Goal: Check status

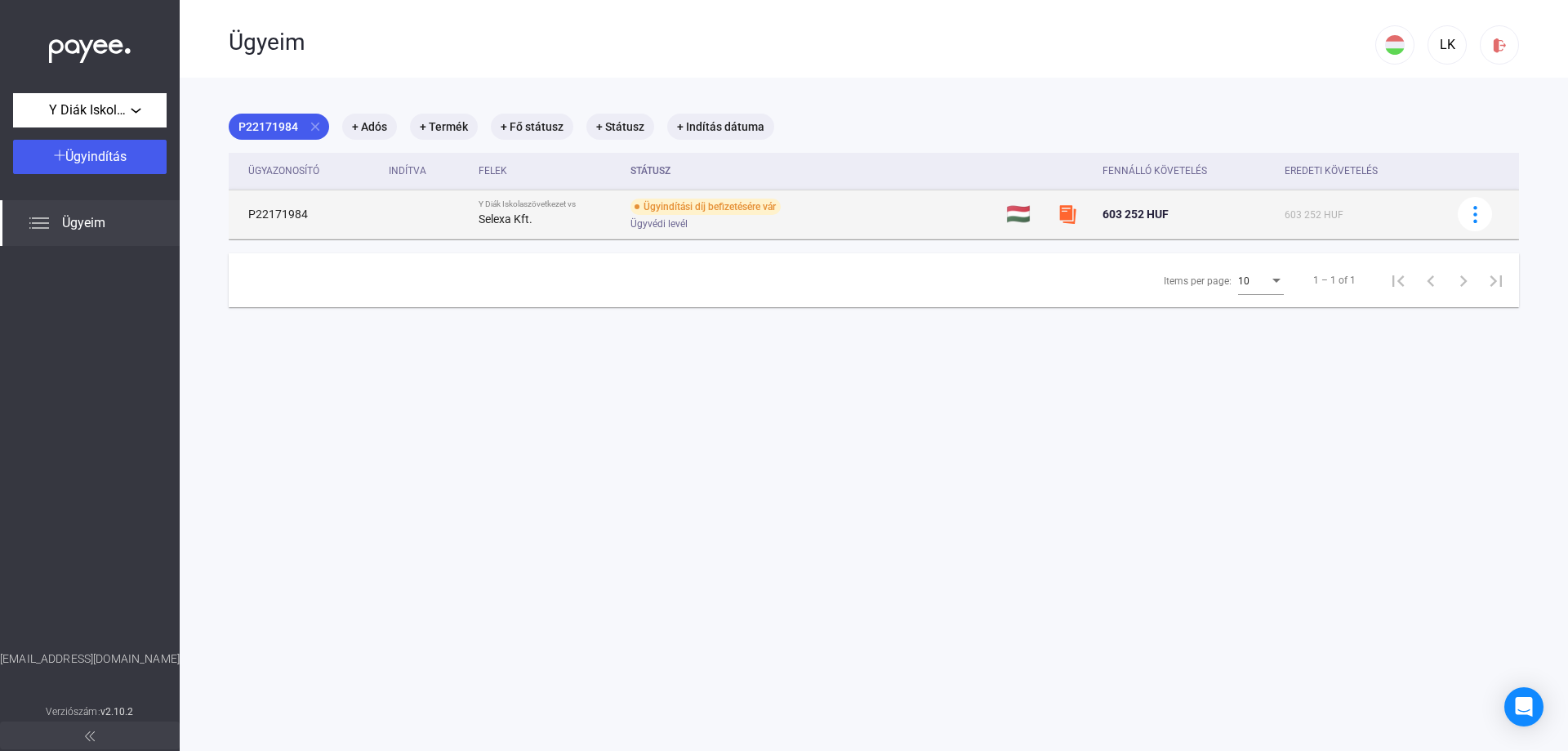
drag, startPoint x: 312, startPoint y: 212, endPoint x: 232, endPoint y: 211, distance: 80.0
click at [232, 211] on td "P22171984" at bounding box center [305, 214] width 153 height 49
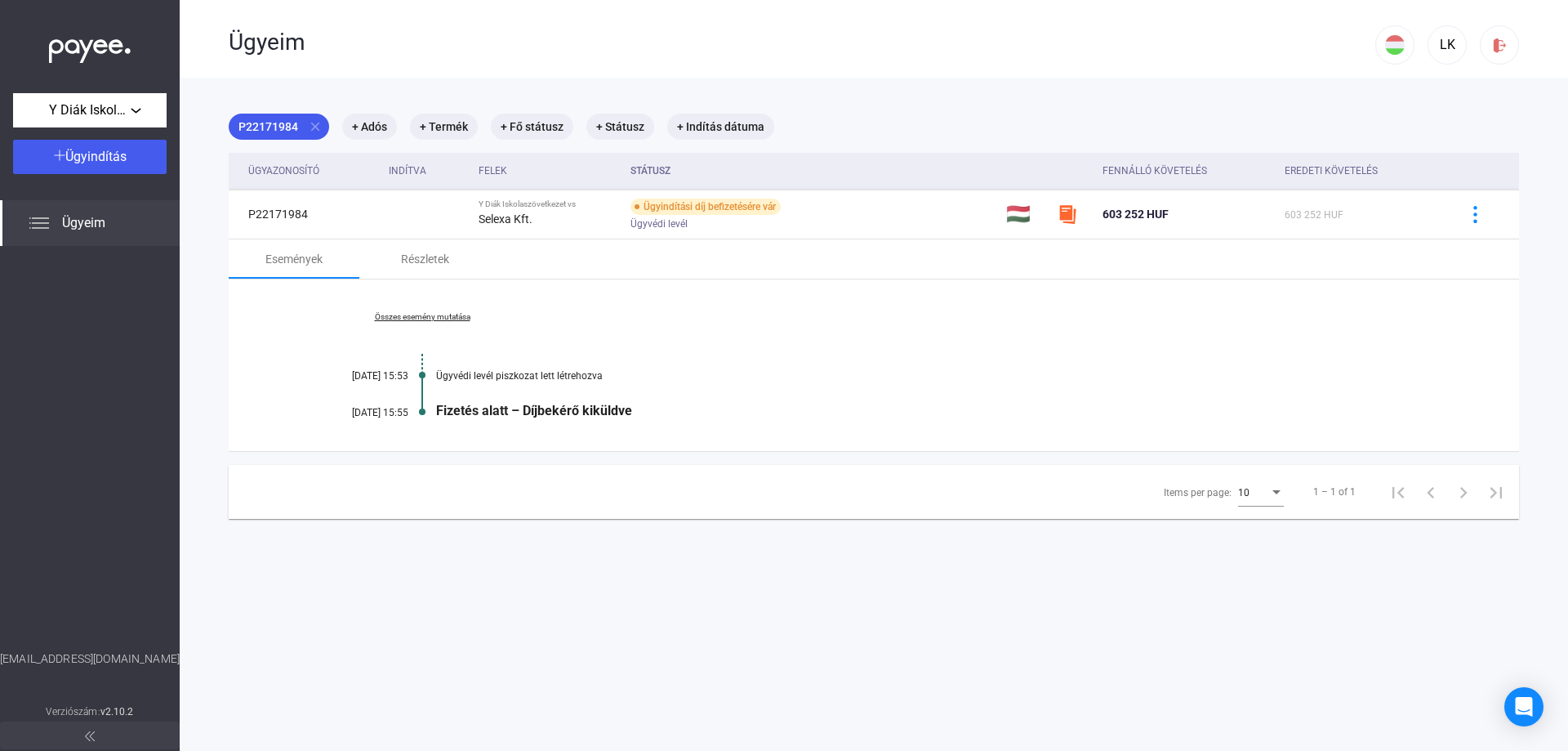
copy td "P22171984"
drag, startPoint x: 147, startPoint y: 661, endPoint x: 8, endPoint y: 643, distance: 140.2
click at [8, 643] on div "Y [PERSON_NAME] Ügyindítás Ügyeim [EMAIL_ADDRESS][DOMAIN_NAME] Verziószám: v2.1…" at bounding box center [89, 376] width 179 height 751
copy div "[EMAIL_ADDRESS][DOMAIN_NAME]"
click at [128, 607] on div at bounding box center [89, 448] width 179 height 404
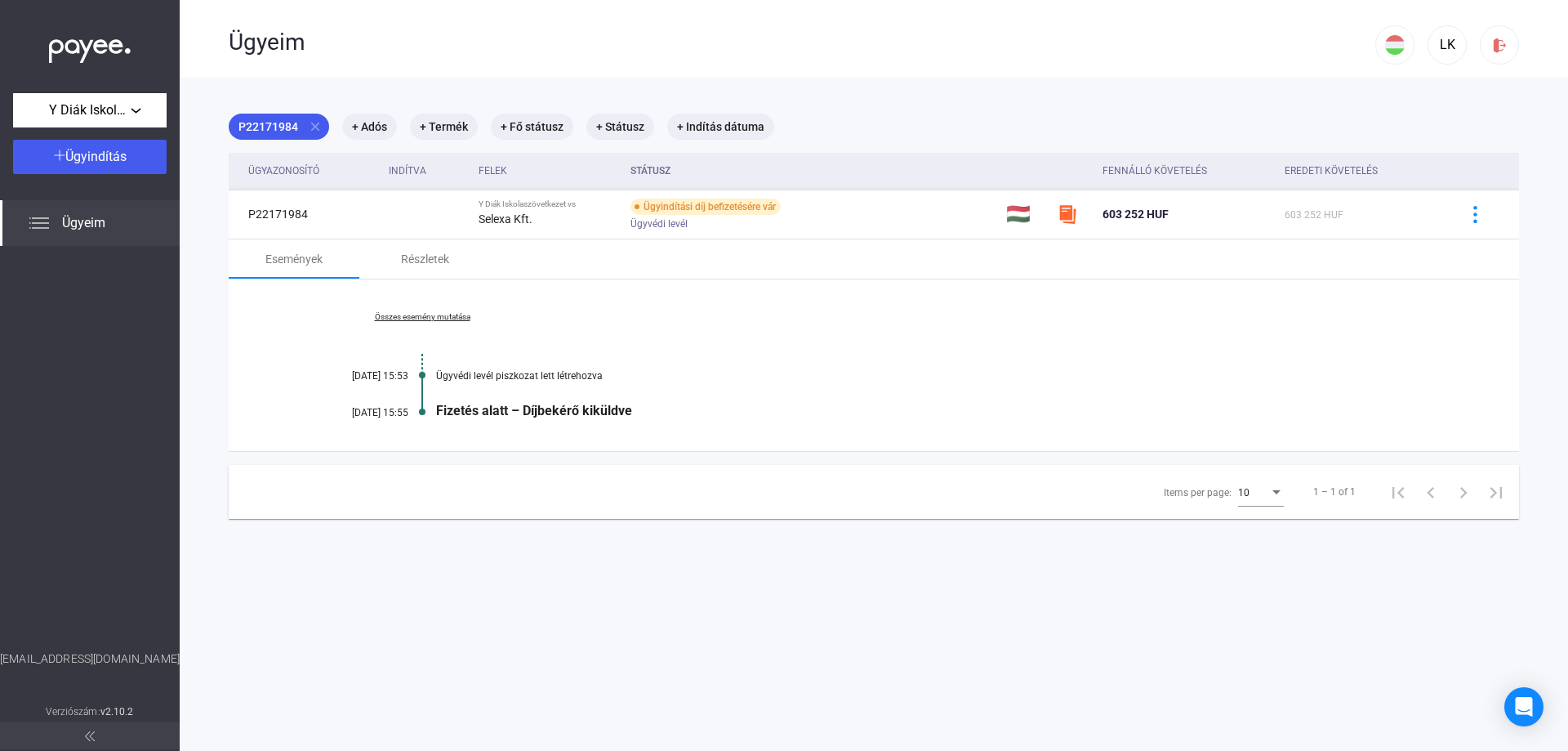
drag, startPoint x: 153, startPoint y: 654, endPoint x: 21, endPoint y: 648, distance: 132.1
click at [21, 648] on div "Y [PERSON_NAME] Ügyindítás Ügyeim [EMAIL_ADDRESS][DOMAIN_NAME] Verziószám: v2.1…" at bounding box center [89, 376] width 179 height 751
copy div "[EMAIL_ADDRESS][DOMAIN_NAME]"
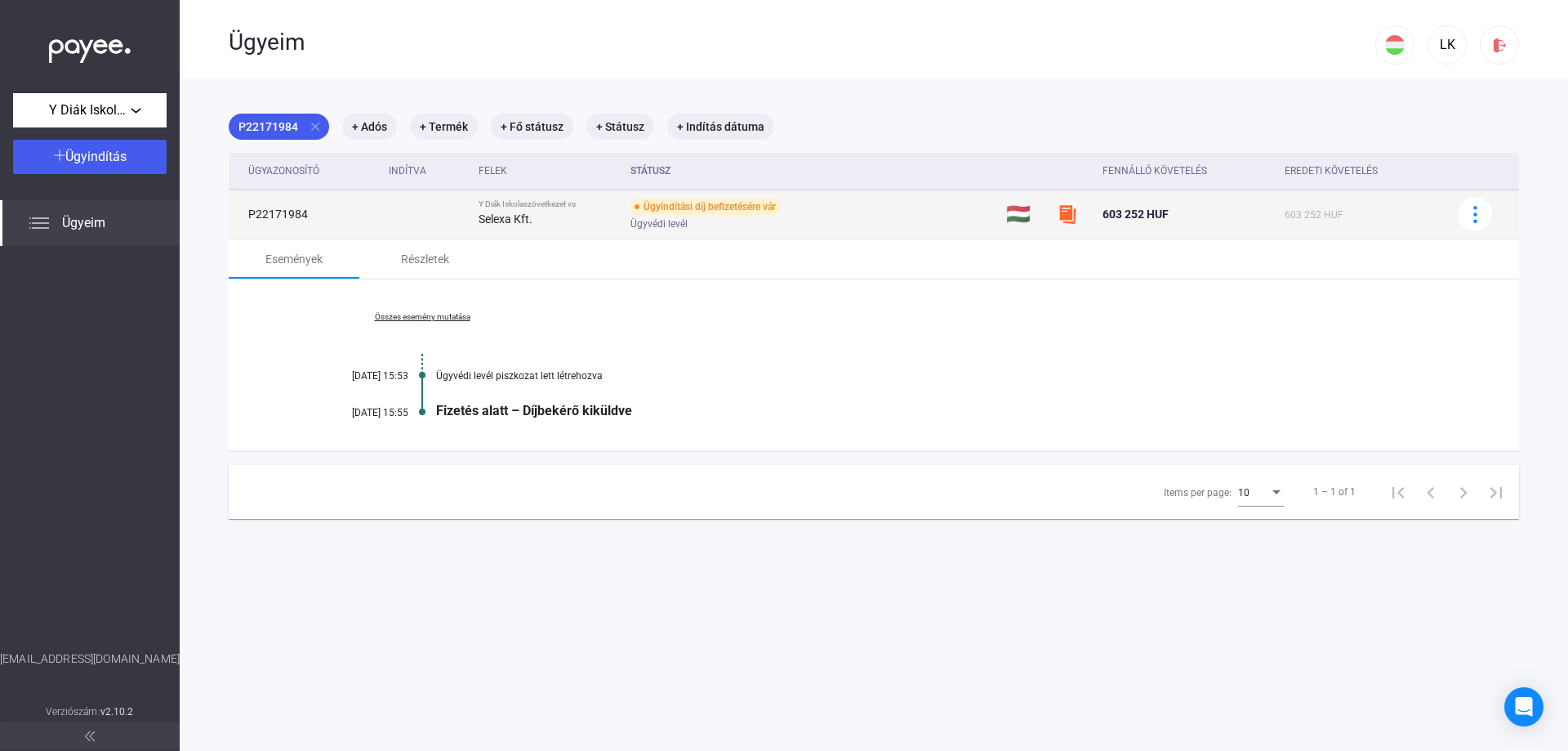
drag, startPoint x: 318, startPoint y: 220, endPoint x: 237, endPoint y: 229, distance: 81.5
click at [237, 229] on td "P22171984" at bounding box center [305, 214] width 153 height 49
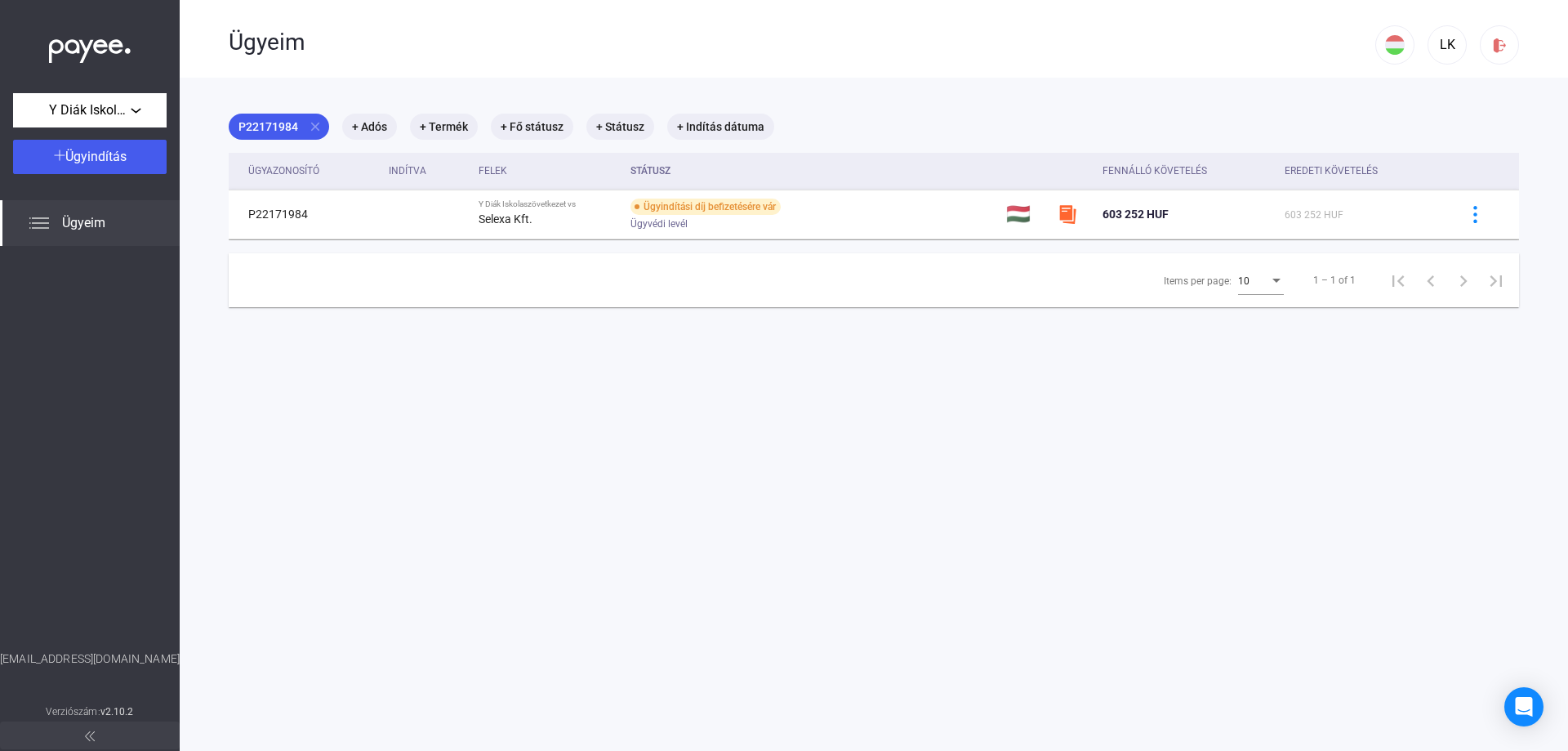
copy td "P22171984"
